Goal: Task Accomplishment & Management: Complete application form

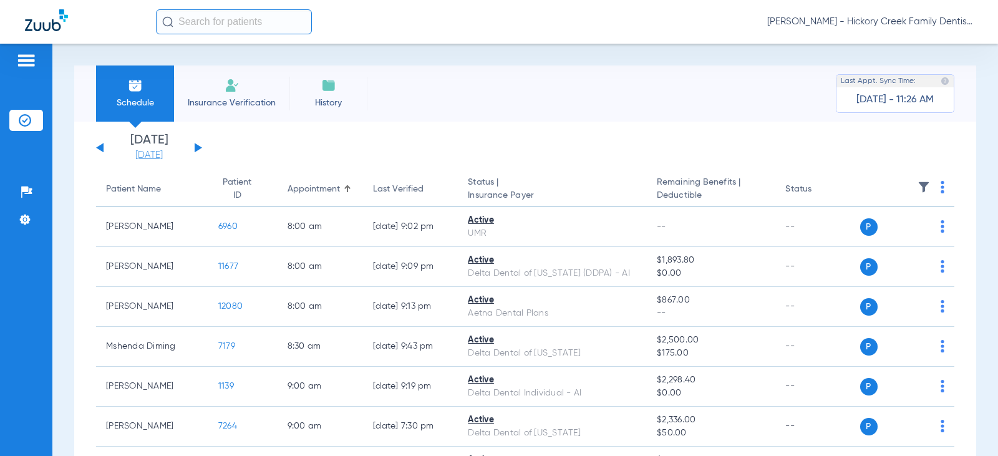
click at [132, 158] on link "[DATE]" at bounding box center [149, 155] width 75 height 12
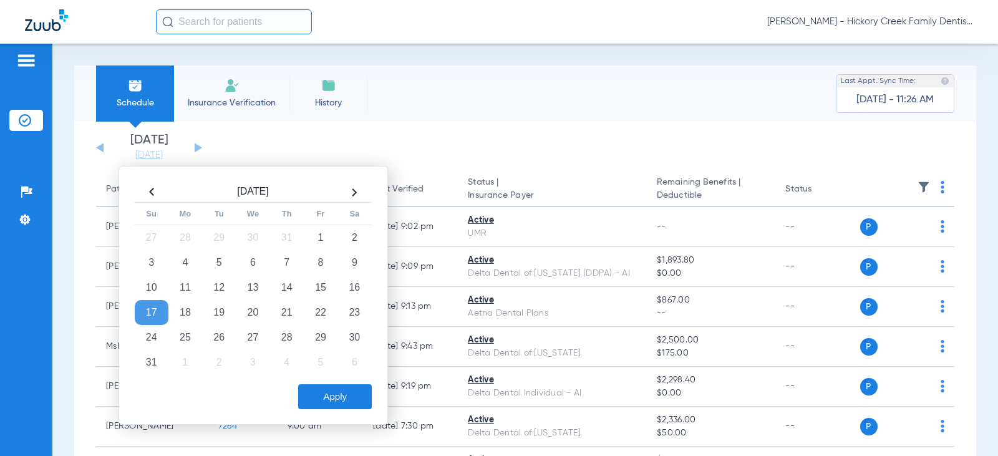
click at [216, 91] on li "Insurance Verification" at bounding box center [231, 93] width 115 height 56
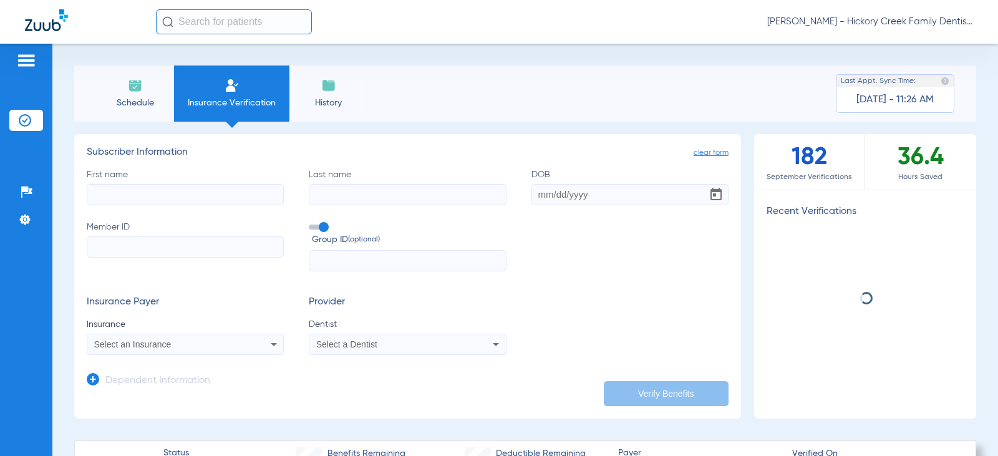
click at [154, 90] on li "Schedule" at bounding box center [135, 93] width 78 height 56
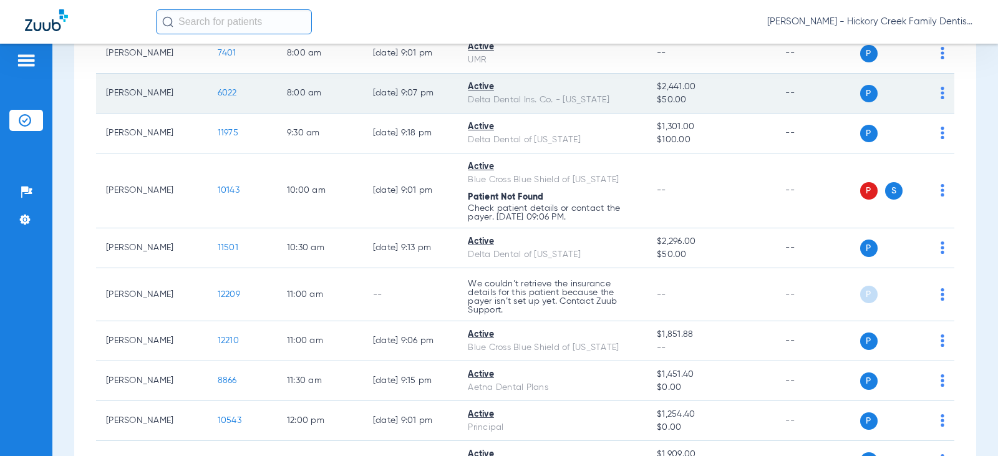
scroll to position [187, 0]
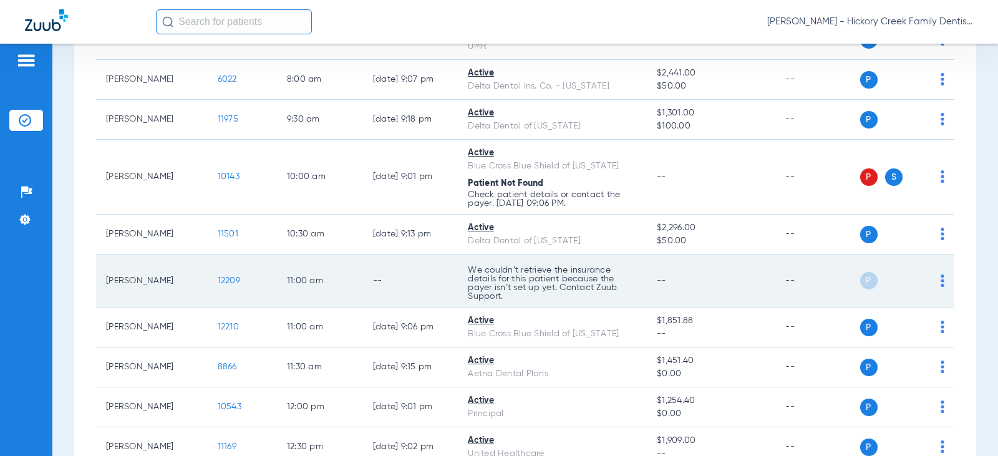
click at [941, 284] on img at bounding box center [943, 280] width 4 height 12
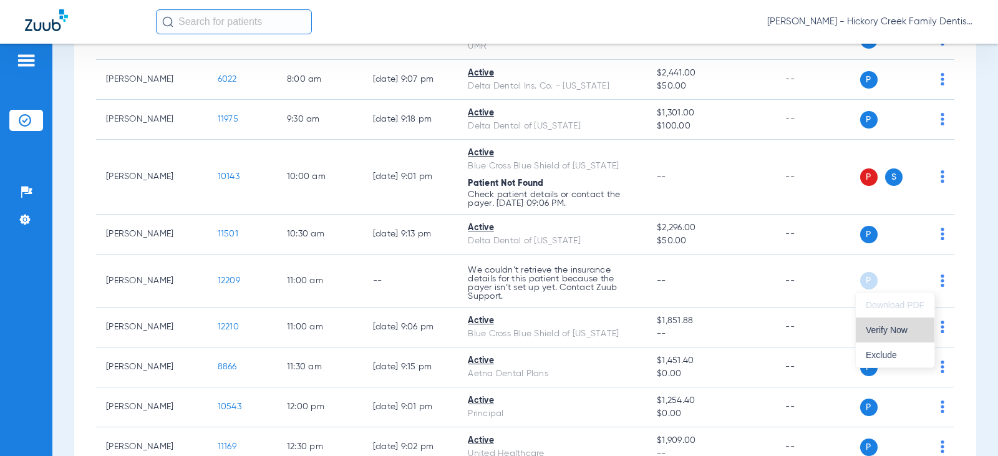
click at [876, 326] on span "Verify Now" at bounding box center [895, 330] width 59 height 9
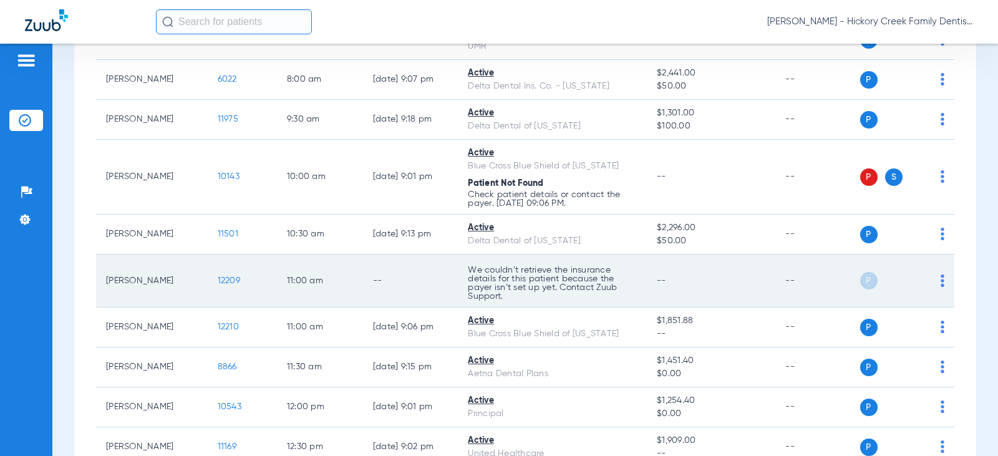
click at [225, 281] on span "12209" at bounding box center [229, 280] width 22 height 9
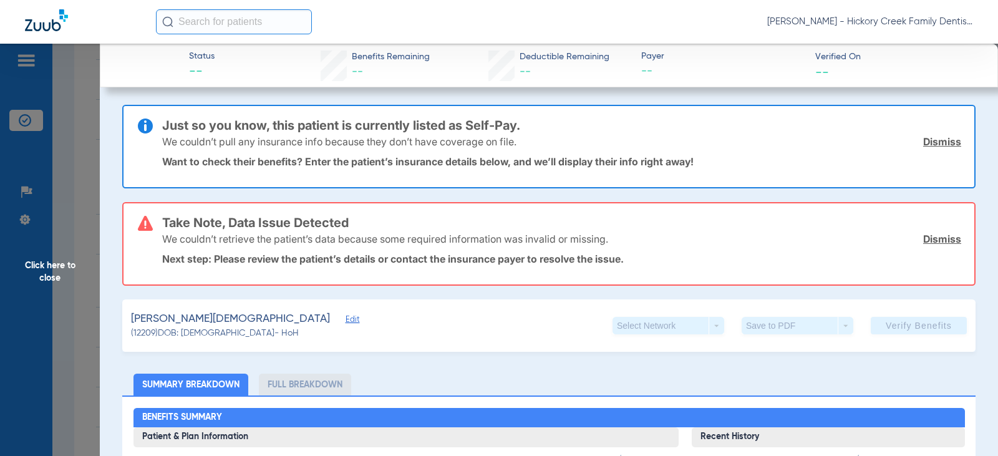
click at [931, 234] on link "Dismiss" at bounding box center [942, 239] width 38 height 12
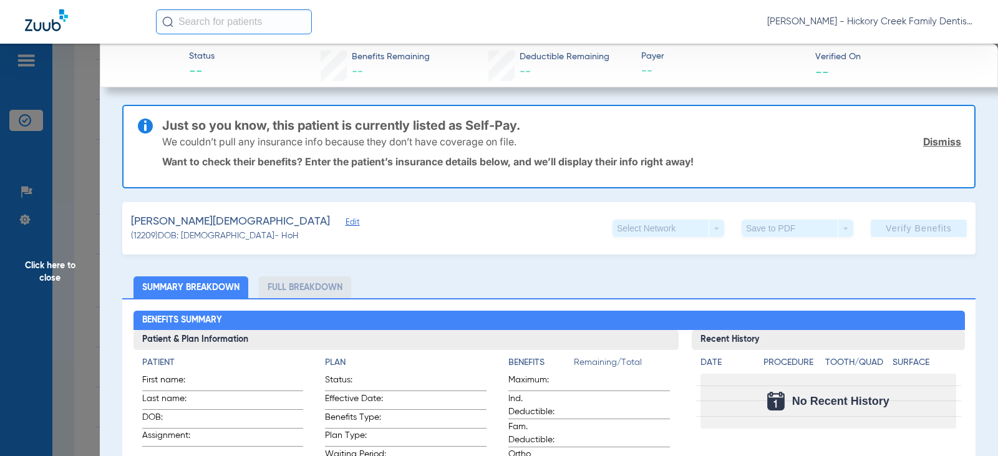
click at [938, 146] on link "Dismiss" at bounding box center [942, 141] width 38 height 12
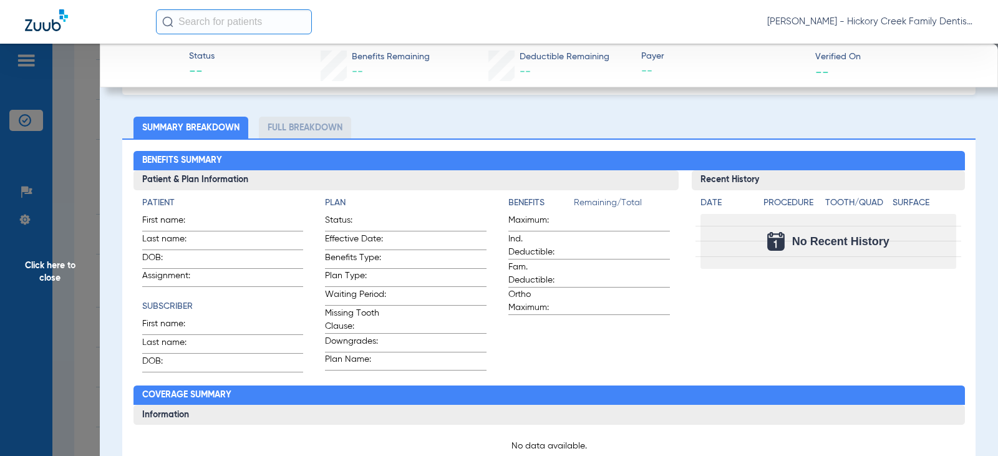
scroll to position [0, 0]
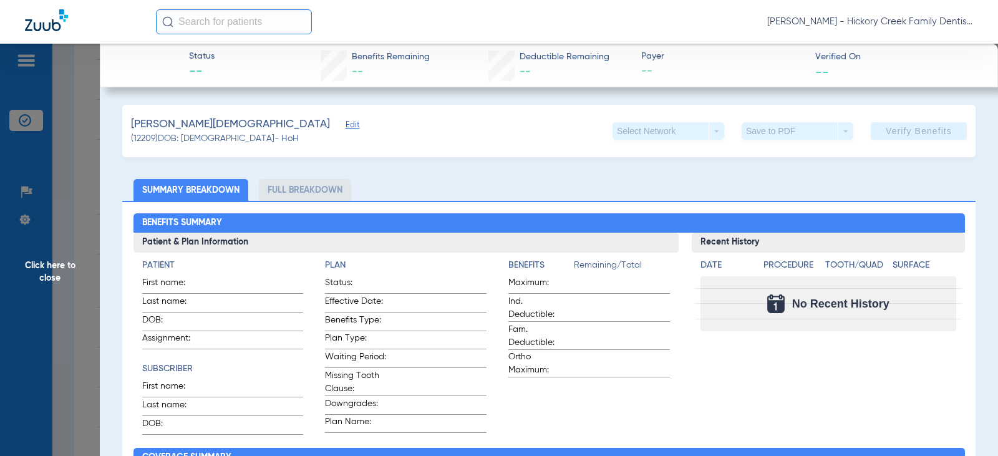
click at [346, 125] on span "Edit" at bounding box center [351, 126] width 11 height 12
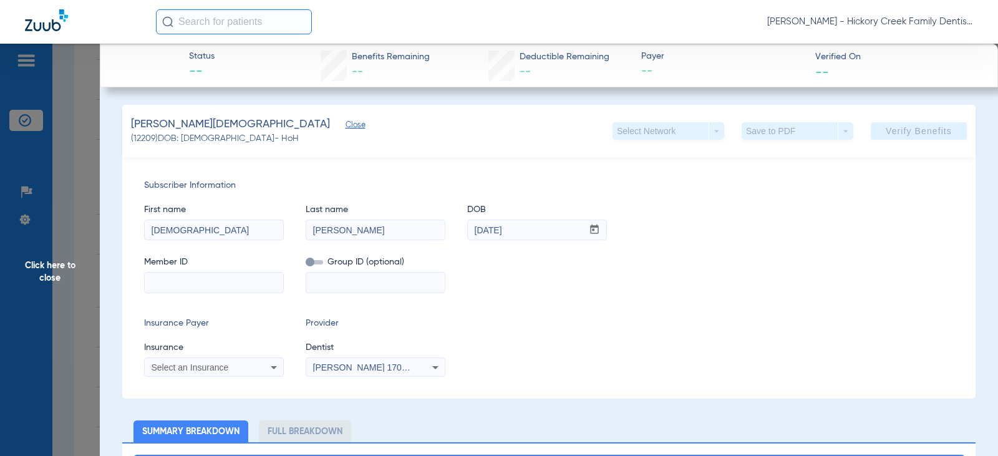
click at [338, 225] on input "[PERSON_NAME]" at bounding box center [375, 230] width 138 height 20
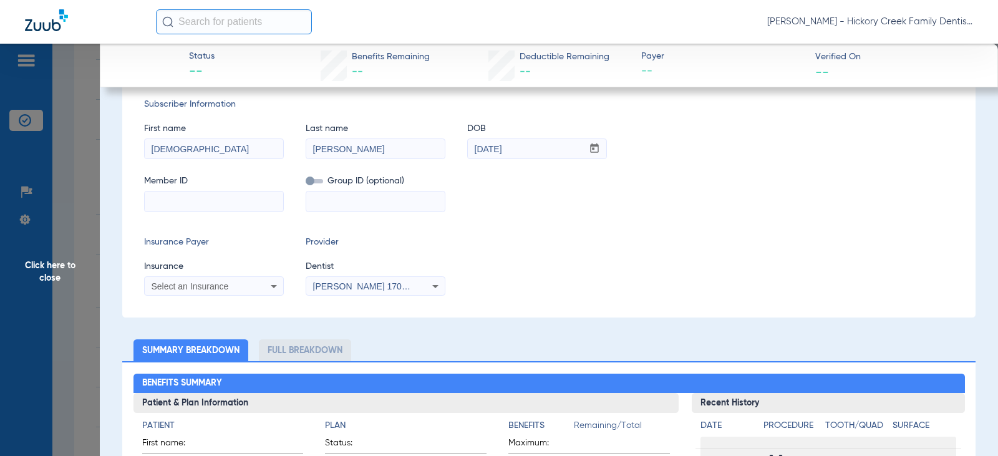
scroll to position [62, 0]
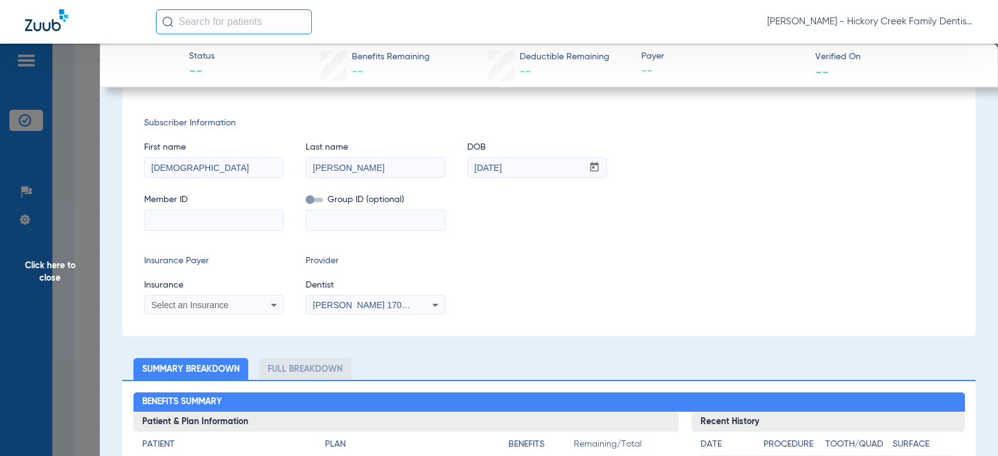
click at [230, 226] on input at bounding box center [214, 220] width 138 height 20
paste input "[PERSON_NAME]"
drag, startPoint x: 226, startPoint y: 216, endPoint x: 23, endPoint y: 228, distance: 203.7
paste input "721566940"
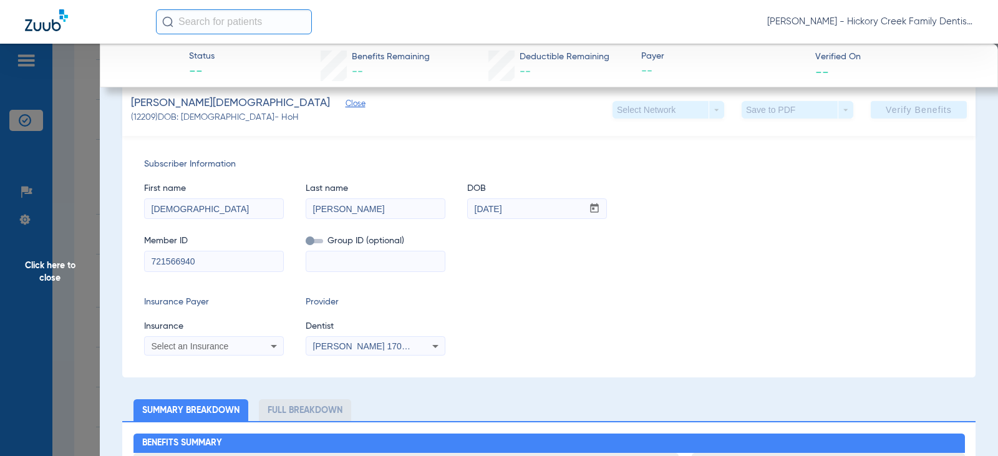
scroll to position [0, 0]
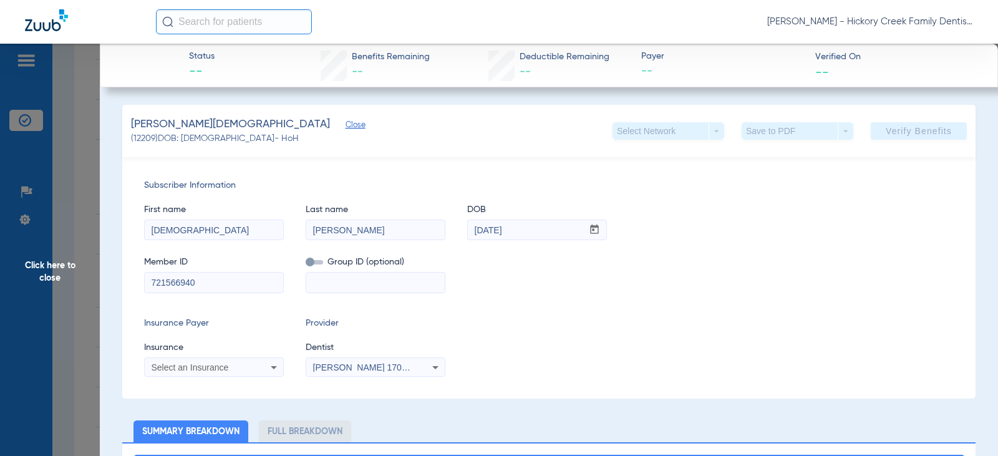
type input "721566940"
click at [564, 314] on div "Subscriber Information First name [PERSON_NAME] Last name [PERSON_NAME] DOB mm …" at bounding box center [548, 277] width 853 height 241
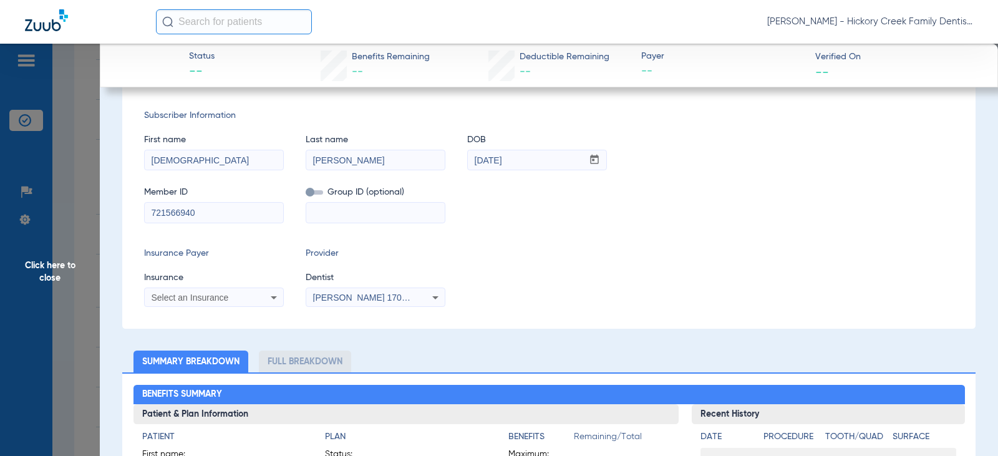
scroll to position [62, 0]
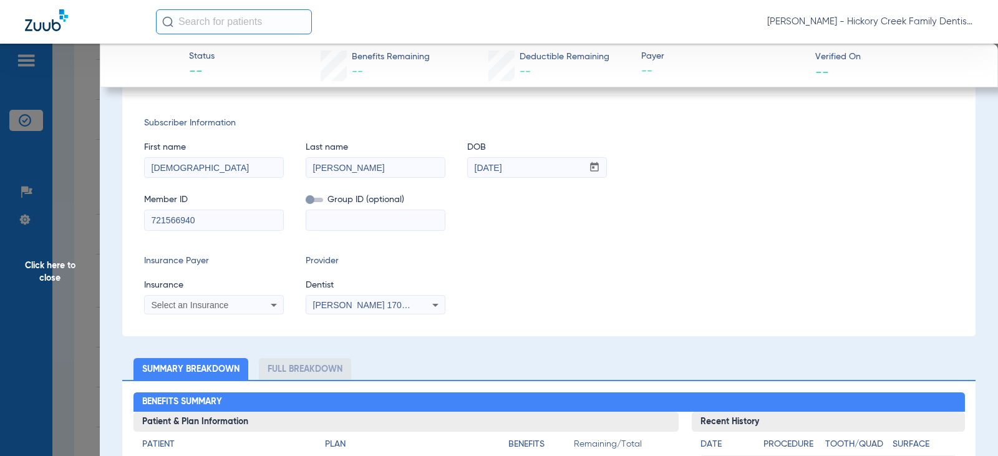
click at [411, 302] on div "[PERSON_NAME] 1700278959" at bounding box center [363, 305] width 100 height 9
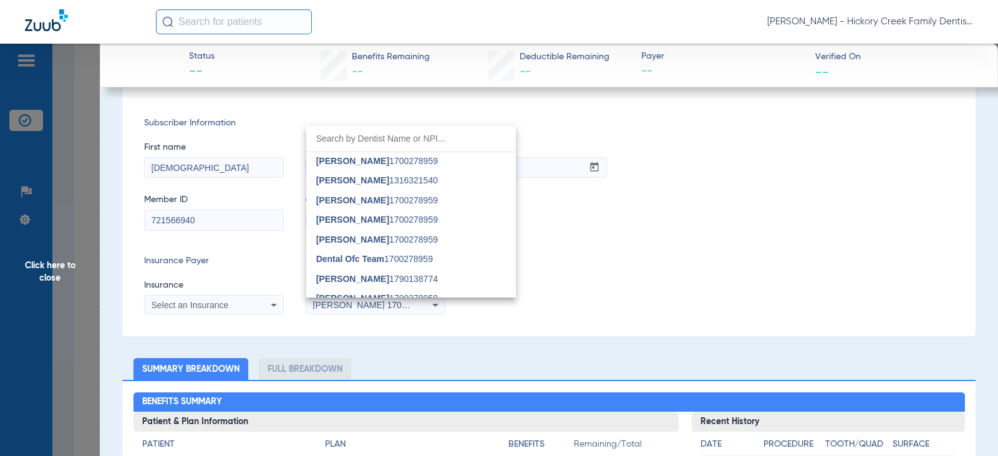
scroll to position [437, 0]
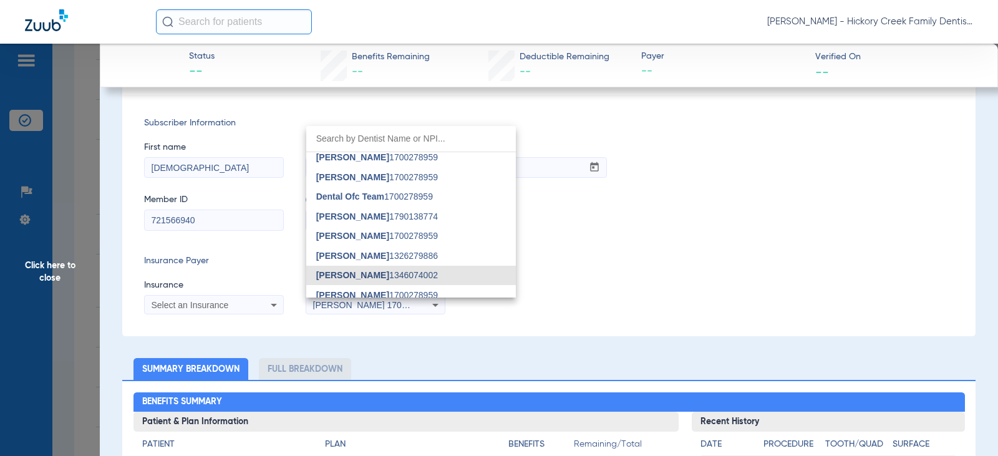
click at [427, 271] on mat-option "Yun [PERSON_NAME] 1346074002" at bounding box center [411, 276] width 210 height 20
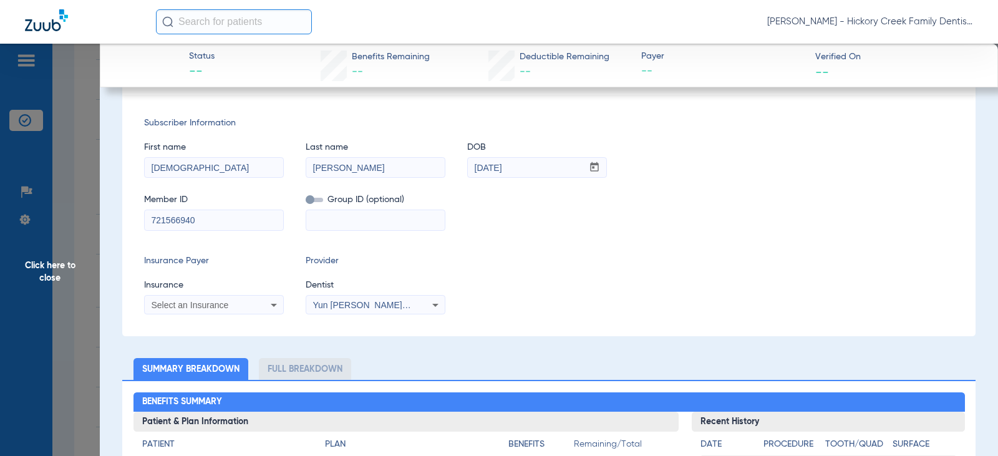
click at [263, 309] on div "Select an Insurance" at bounding box center [214, 305] width 138 height 15
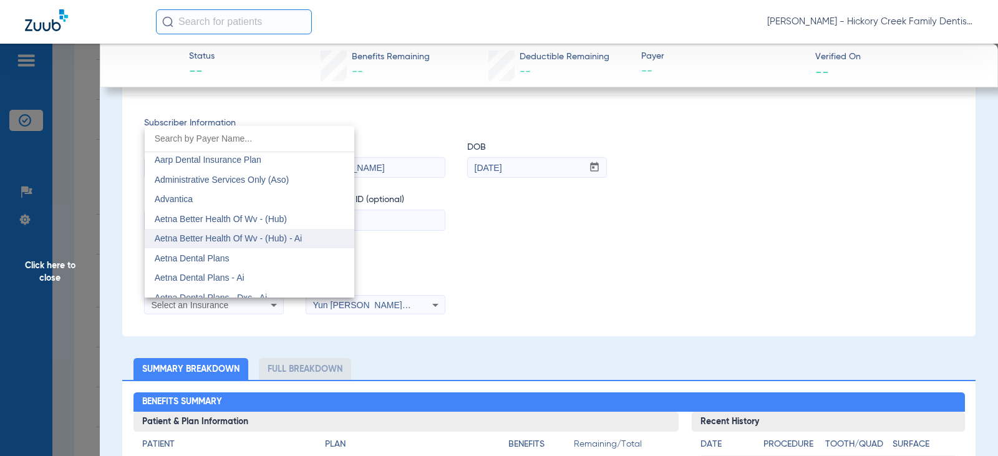
scroll to position [62, 0]
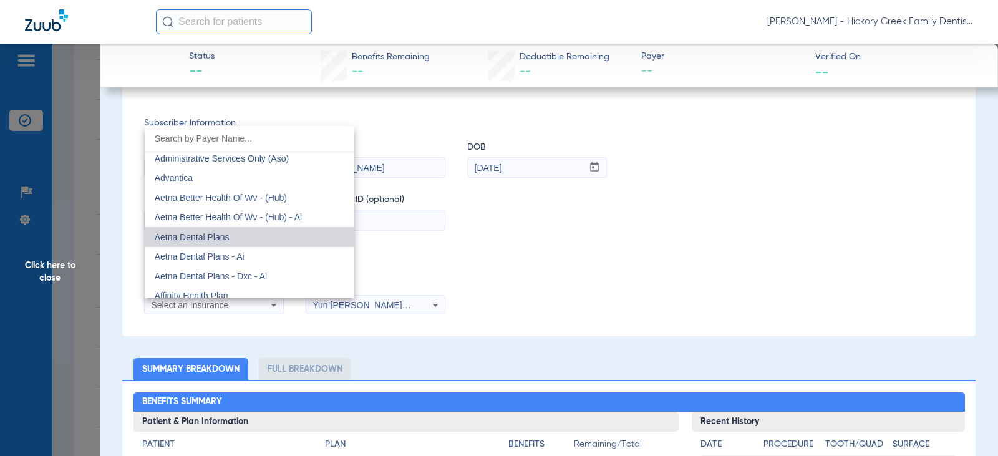
click at [258, 234] on mat-option "Aetna Dental Plans" at bounding box center [250, 237] width 210 height 20
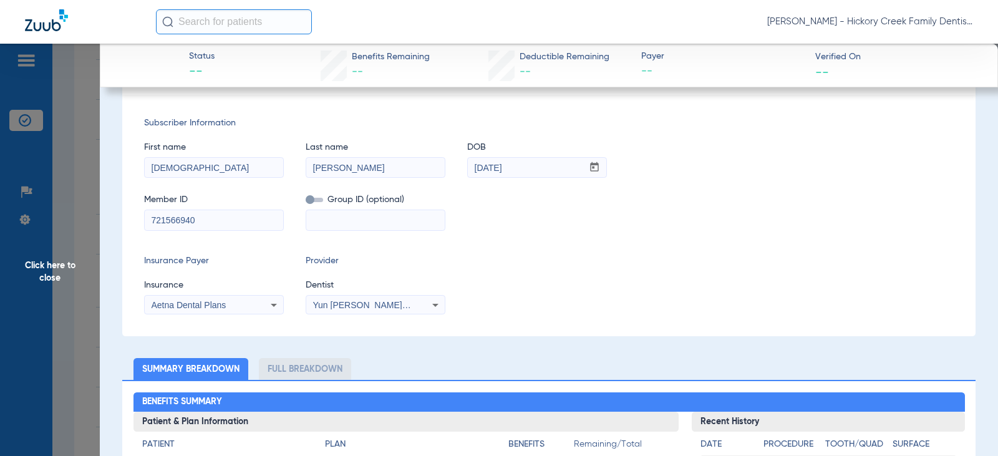
scroll to position [0, 0]
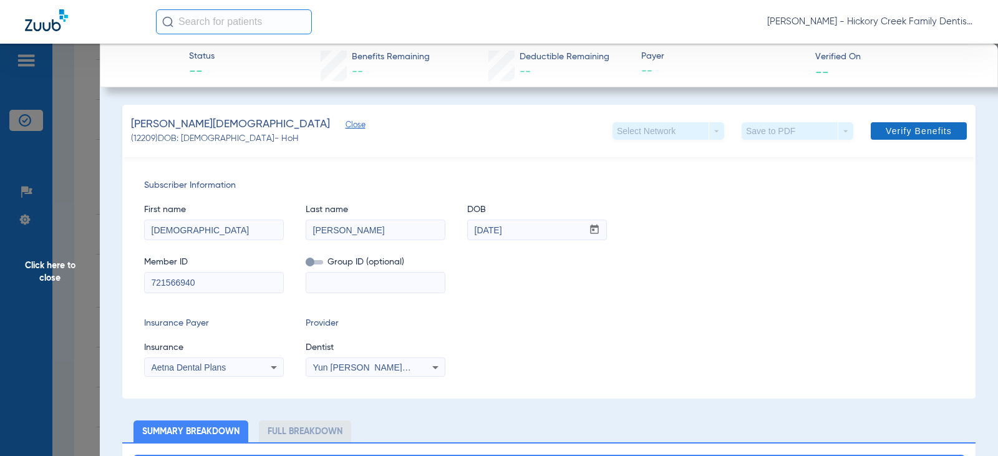
click at [919, 130] on span "Verify Benefits" at bounding box center [919, 131] width 66 height 10
